Goal: Task Accomplishment & Management: Manage account settings

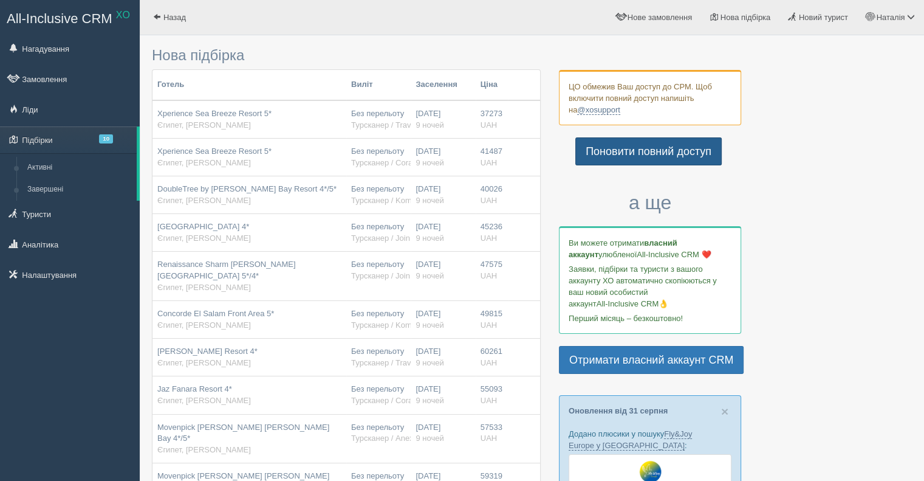
click at [682, 157] on link "Поновити повний доступ" at bounding box center [648, 151] width 146 height 28
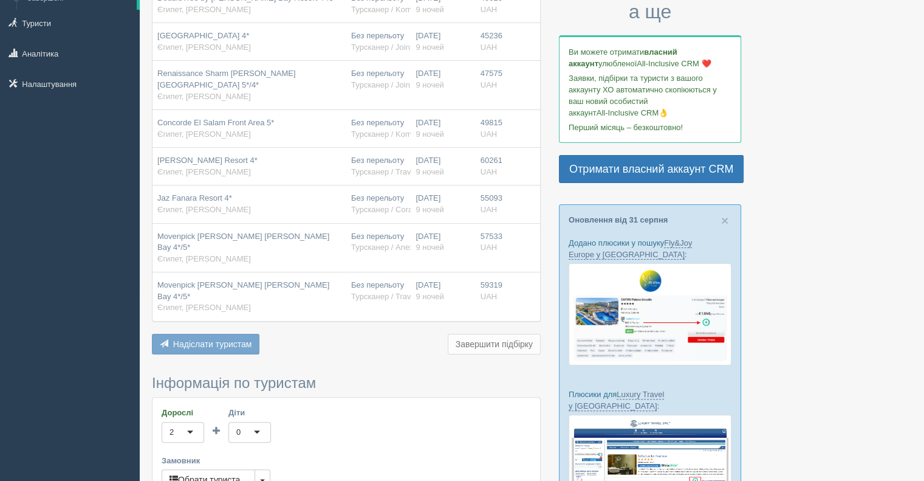
scroll to position [364, 0]
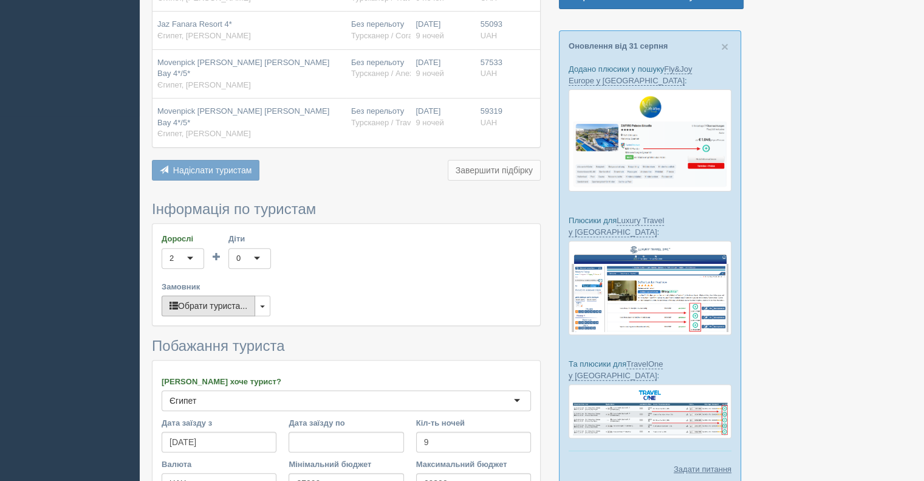
click at [208, 295] on button "Обрати туриста..." at bounding box center [209, 305] width 94 height 21
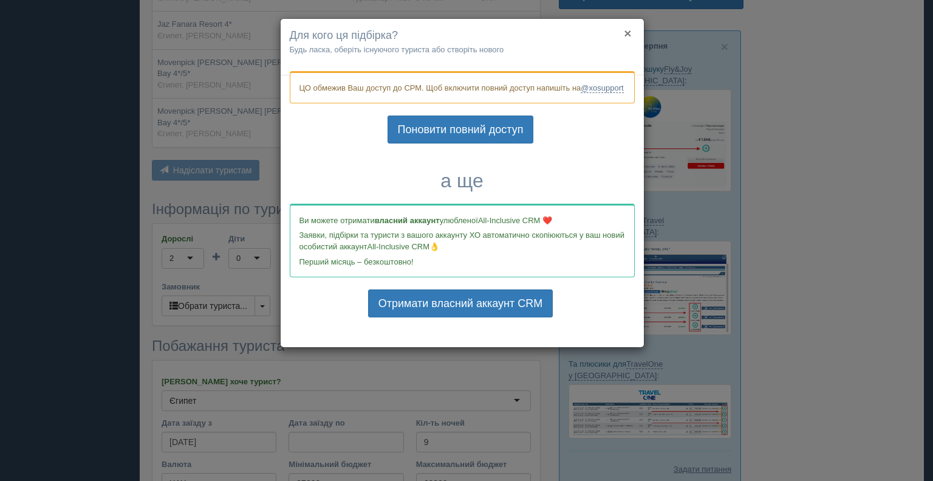
click at [628, 30] on button "×" at bounding box center [627, 33] width 7 height 13
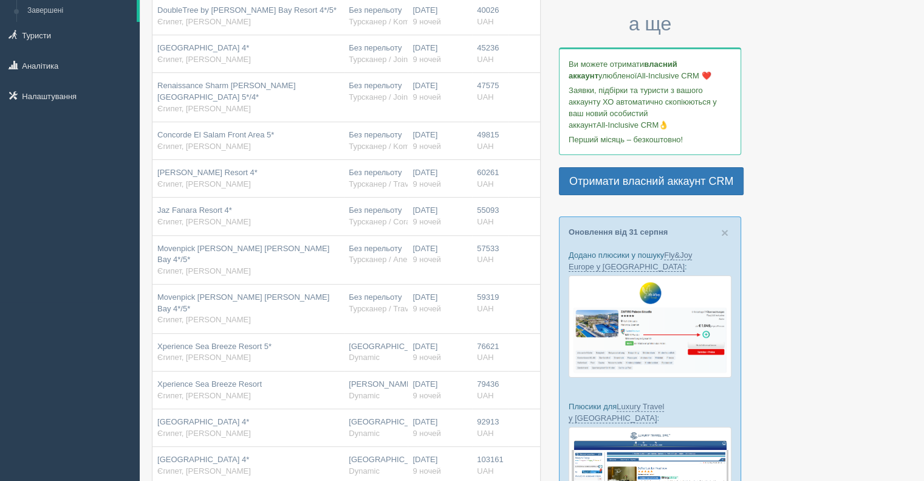
scroll to position [0, 0]
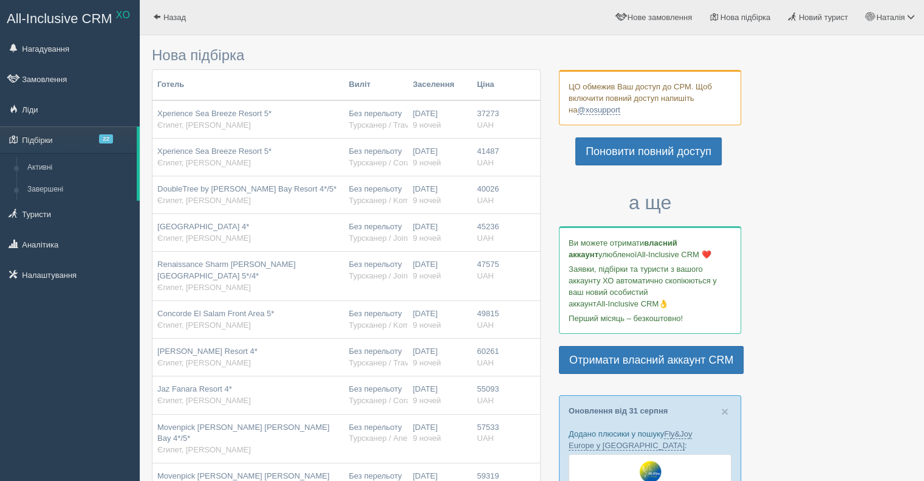
type input "120600"
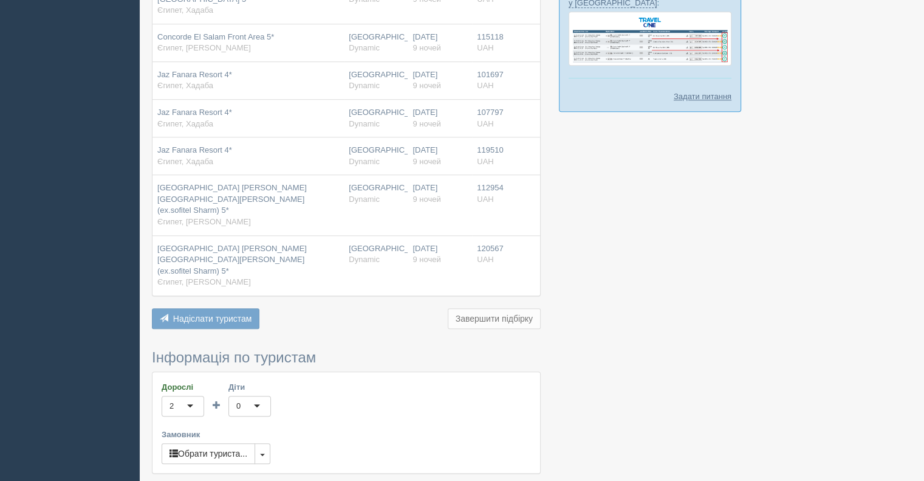
scroll to position [729, 0]
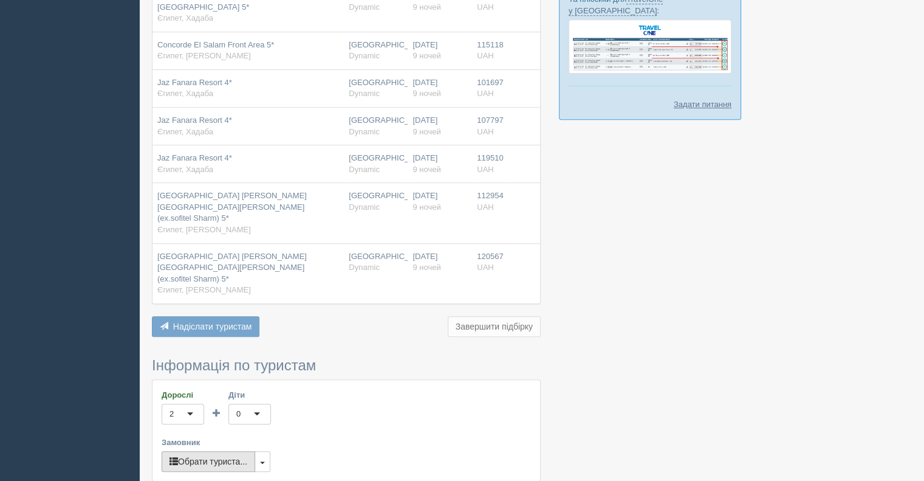
click at [202, 451] on button "Обрати туриста..." at bounding box center [209, 461] width 94 height 21
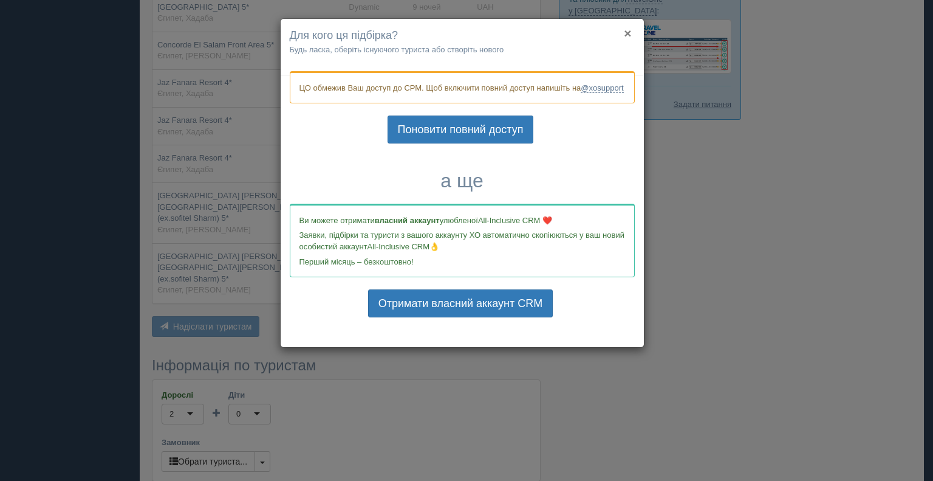
click at [626, 31] on button "×" at bounding box center [627, 33] width 7 height 13
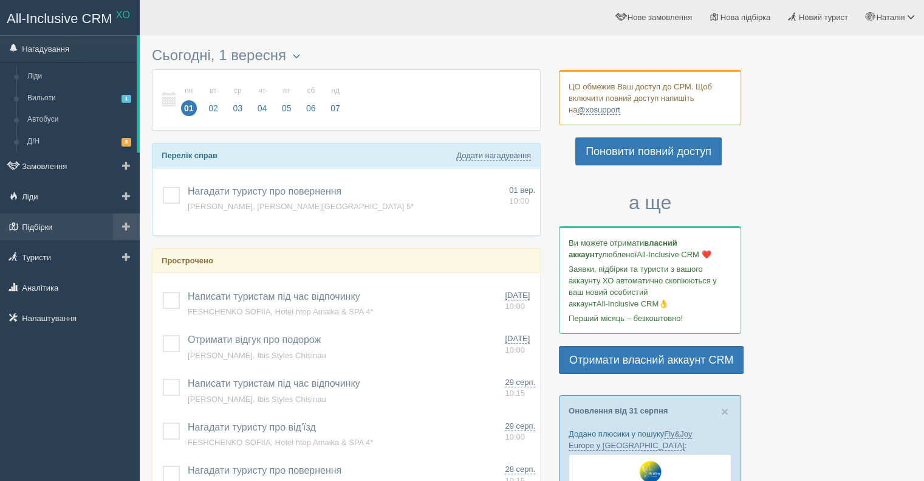
click at [40, 220] on link "Підбірки" at bounding box center [70, 226] width 140 height 27
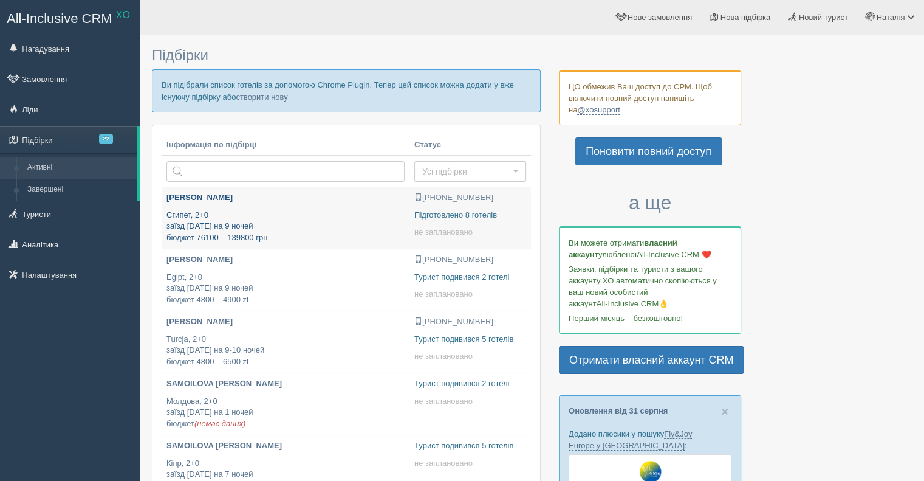
type input "[DATE] 23:45"
click at [178, 223] on p "Єгипет, 2+0 заїзд 3 листопада на 9 ночей бюджет 76100 – 139800 грн" at bounding box center [285, 227] width 238 height 34
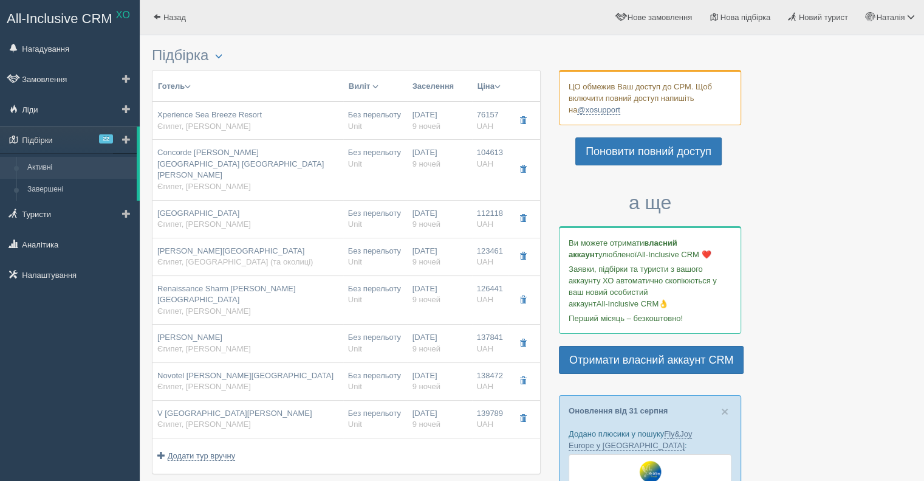
click at [38, 166] on link "Активні" at bounding box center [79, 168] width 115 height 22
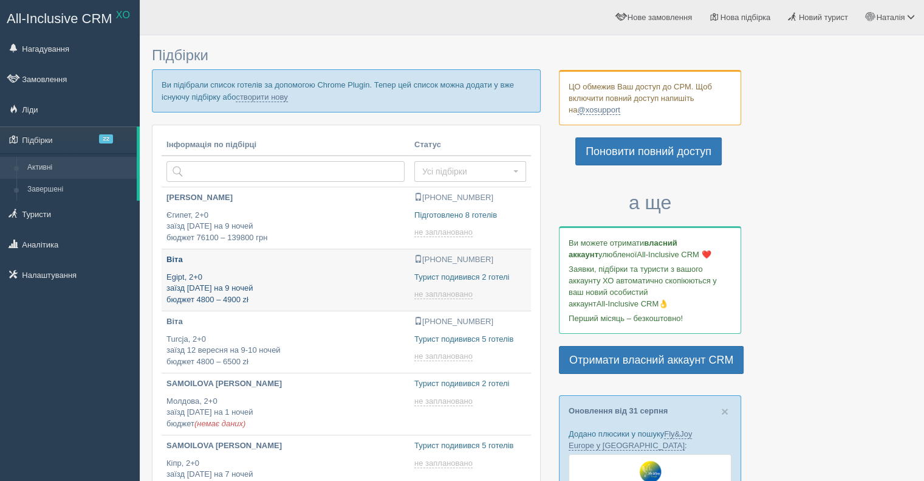
type input "[DATE] 23:45"
type input "[DATE] 22:10"
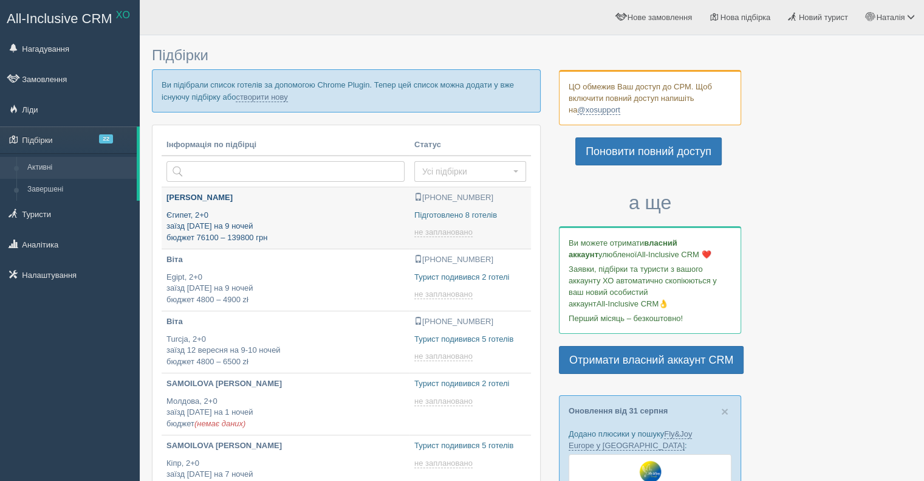
click at [244, 221] on p "Єгипет, 2+0 заїзд 3 листопада на 9 ночей бюджет 76100 – 139800 грн" at bounding box center [285, 227] width 238 height 34
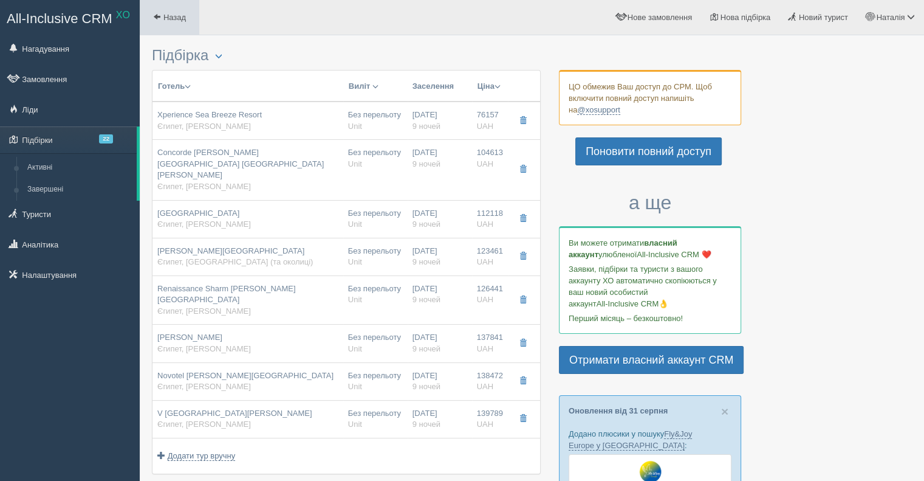
click at [152, 13] on link "Назад" at bounding box center [170, 17] width 60 height 35
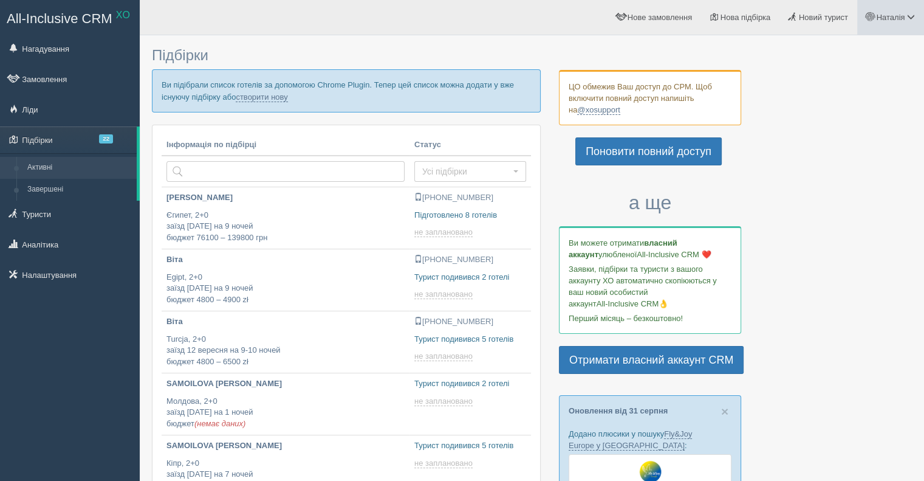
click at [894, 19] on span "Наталія" at bounding box center [890, 17] width 29 height 9
click at [838, 160] on link "Вихід" at bounding box center [857, 158] width 132 height 26
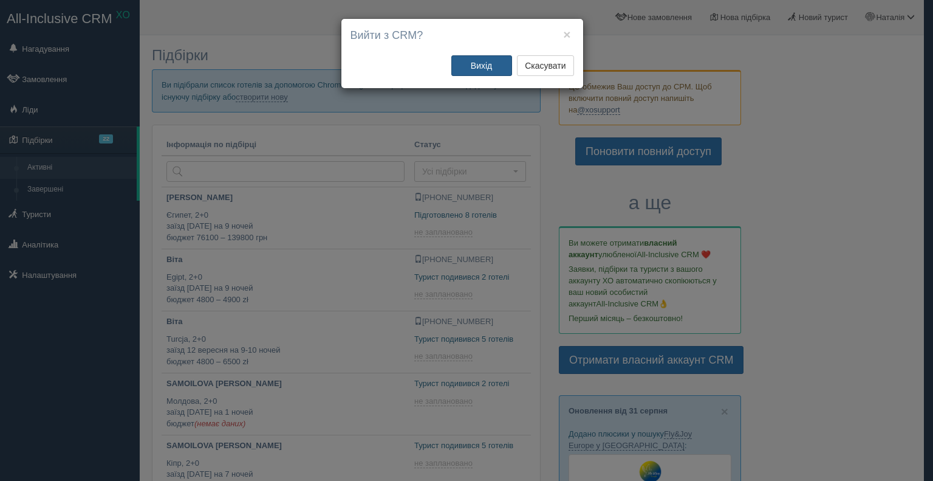
click at [457, 69] on button "Вихід" at bounding box center [481, 65] width 61 height 21
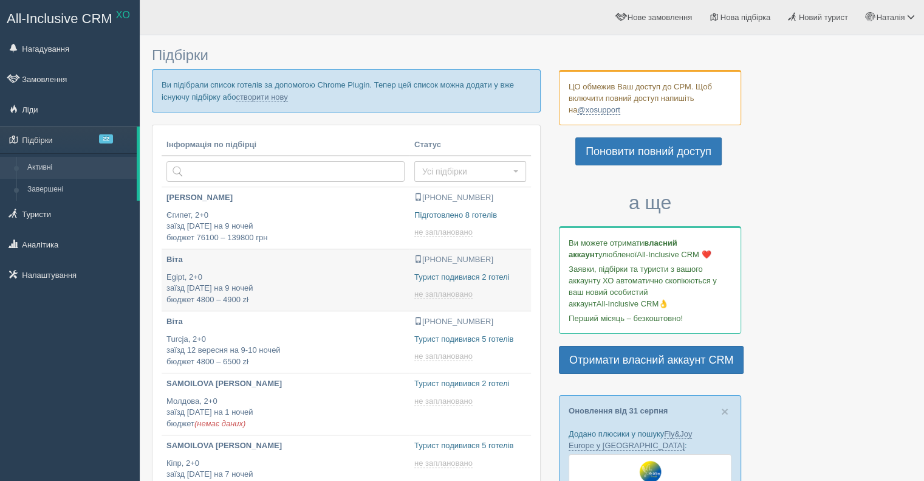
type input "[DATE] 22:10"
click at [278, 95] on link "створити нову" at bounding box center [262, 97] width 52 height 10
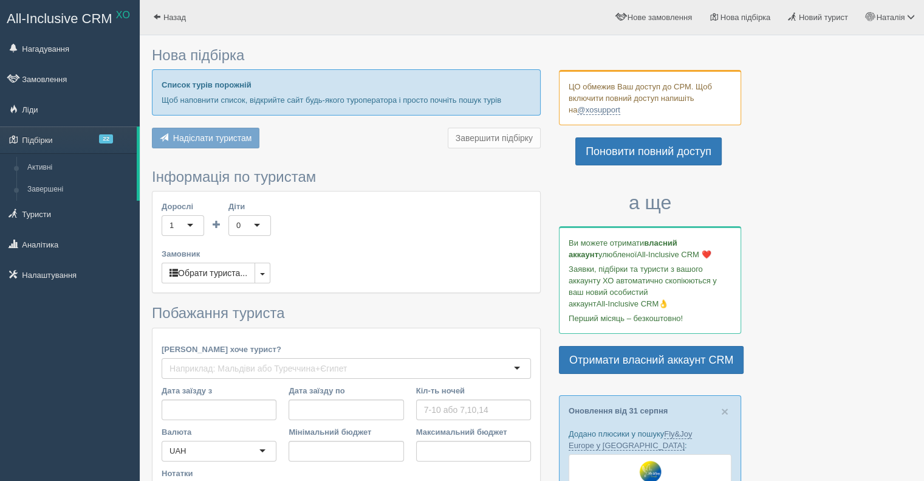
type input "9"
type input "37200"
type input "120600"
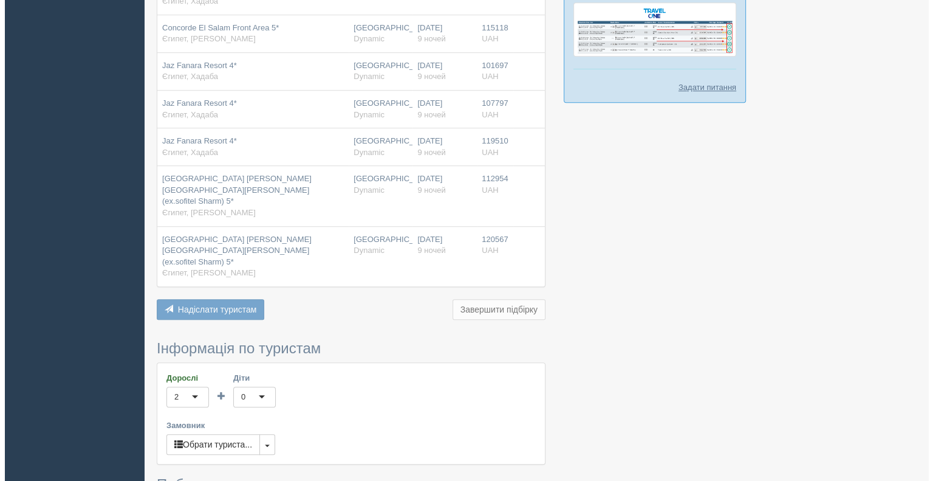
scroll to position [790, 0]
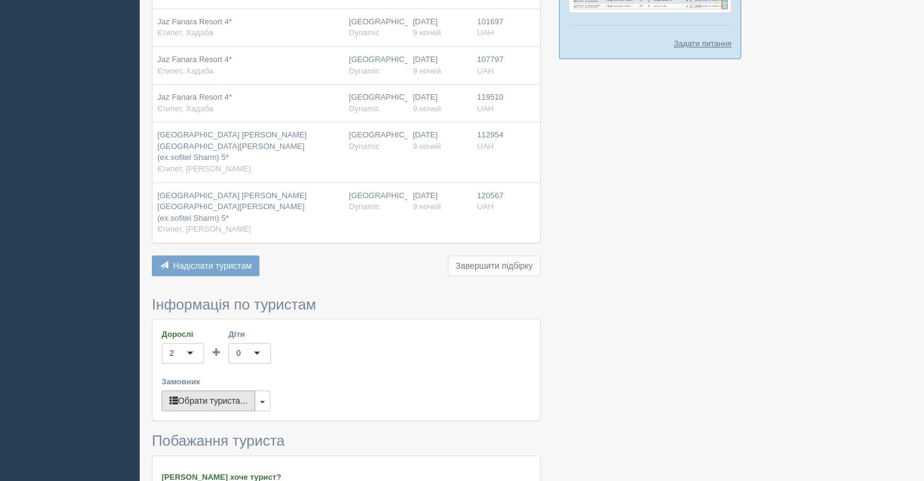
click at [221, 390] on button "Обрати туриста..." at bounding box center [209, 400] width 94 height 21
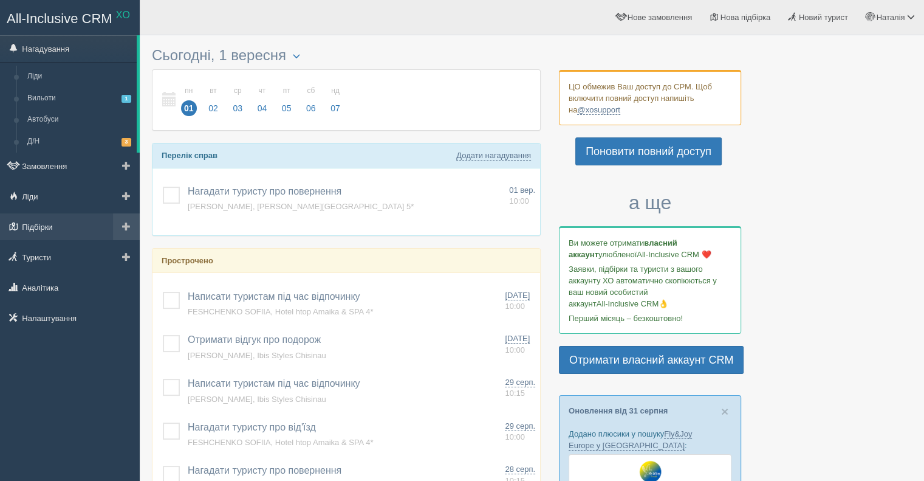
click at [35, 217] on link "Підбірки" at bounding box center [70, 226] width 140 height 27
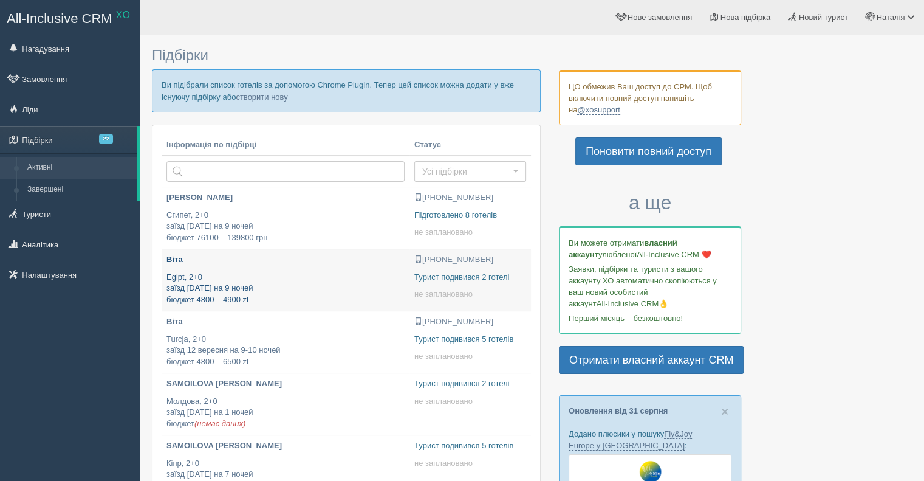
type input "2025-09-01 23:45"
type input "2025-09-01 22:10"
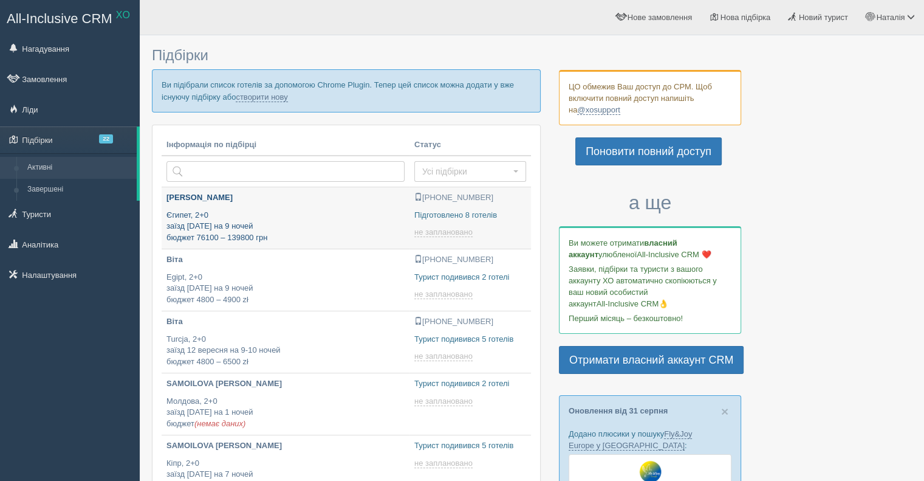
click at [215, 204] on div "Стаднік Єгипет, 2+0 заїзд 3 листопада на 9 ночей бюджет 76100 – 139800 грн" at bounding box center [285, 217] width 238 height 51
type input "[DATE] 23:45"
click at [249, 94] on link "створити нову" at bounding box center [262, 97] width 52 height 10
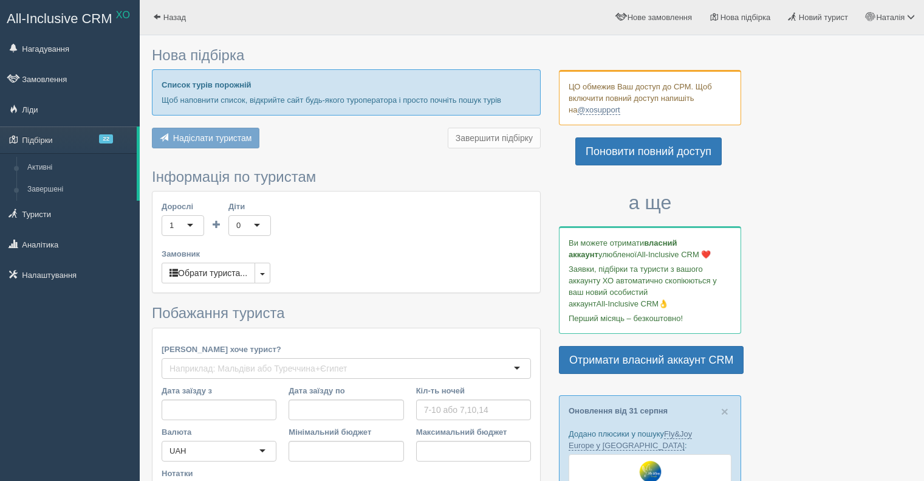
type input "9"
type input "37200"
type input "120600"
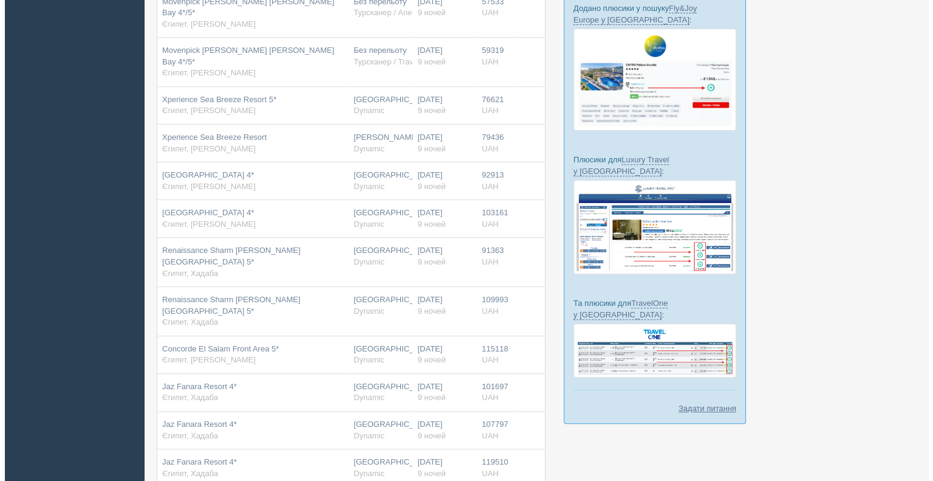
scroll to position [850, 0]
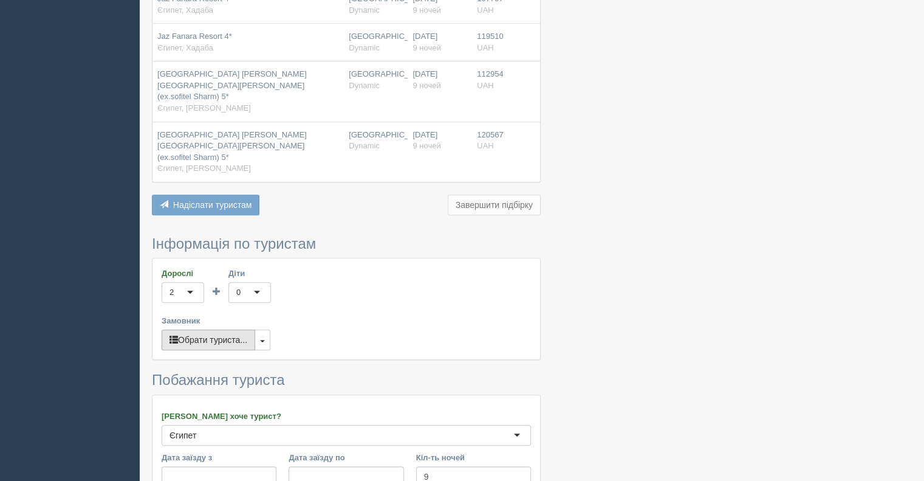
click at [245, 329] on button "Обрати туриста..." at bounding box center [209, 339] width 94 height 21
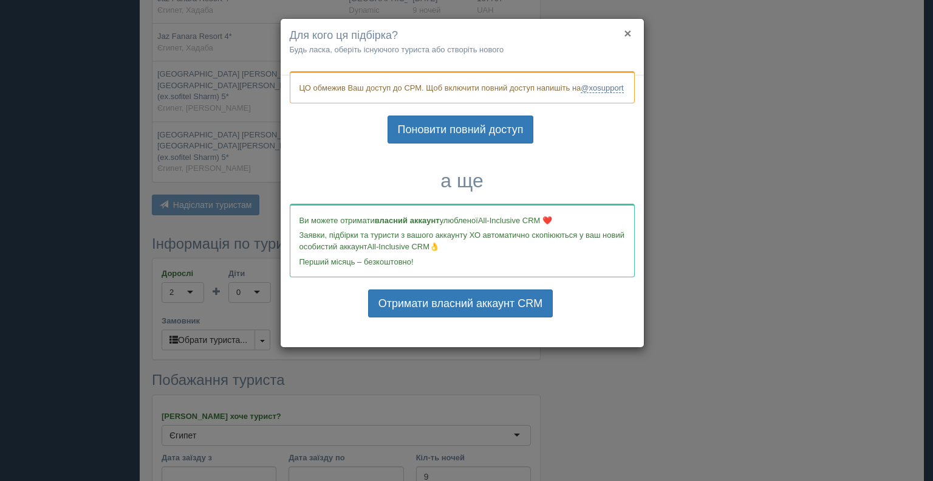
click at [626, 32] on button "×" at bounding box center [627, 33] width 7 height 13
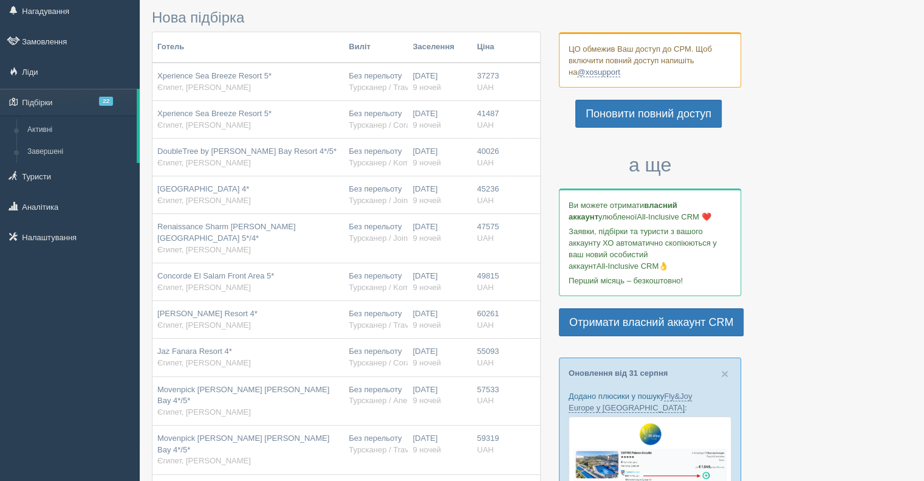
scroll to position [0, 0]
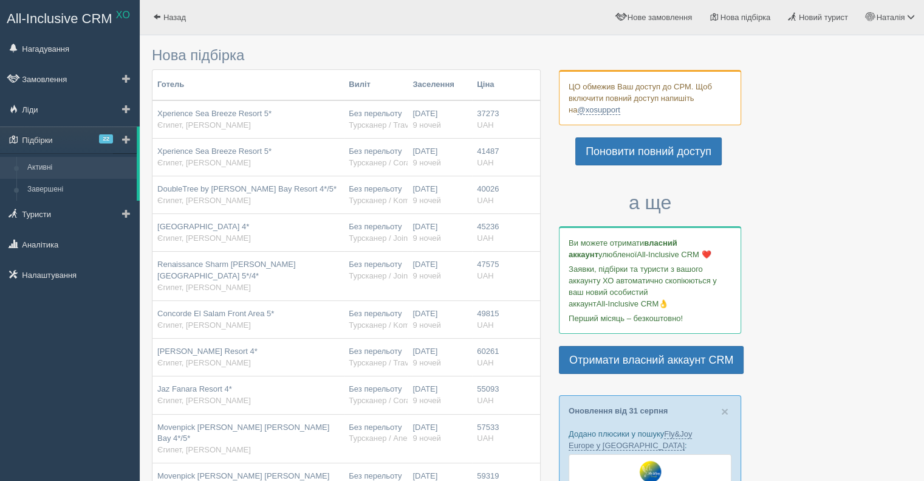
click at [43, 162] on link "Активні" at bounding box center [79, 168] width 115 height 22
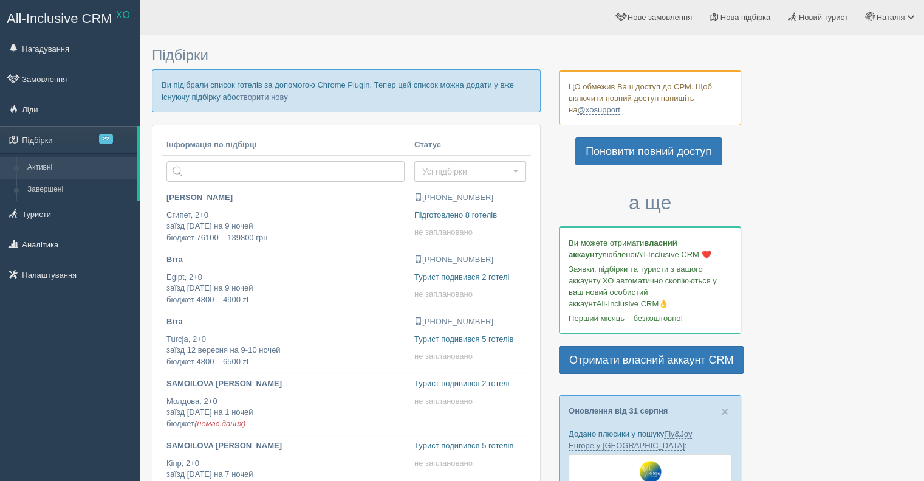
type input "[DATE] 22:10"
type input "[DATE] 21:10"
type input "[DATE] 22:05"
type input "2025-09-01 23:45"
click at [903, 16] on span "Наталія" at bounding box center [890, 17] width 29 height 9
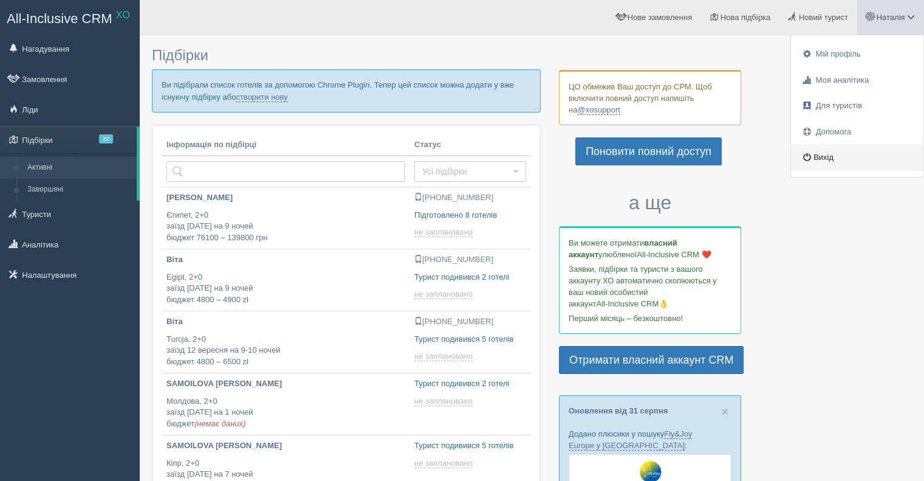
click at [831, 163] on link "Вихід" at bounding box center [857, 158] width 132 height 26
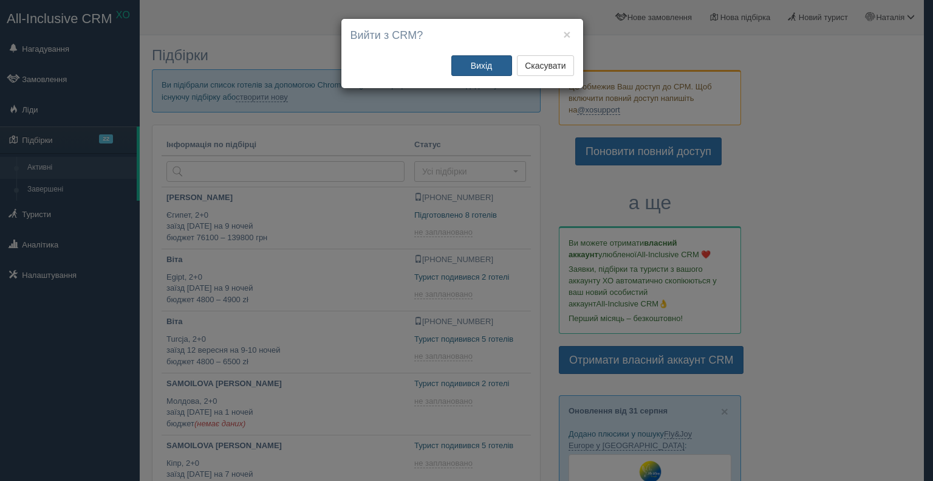
click at [462, 67] on button "Вихід" at bounding box center [481, 65] width 61 height 21
